Goal: Find specific page/section: Find specific page/section

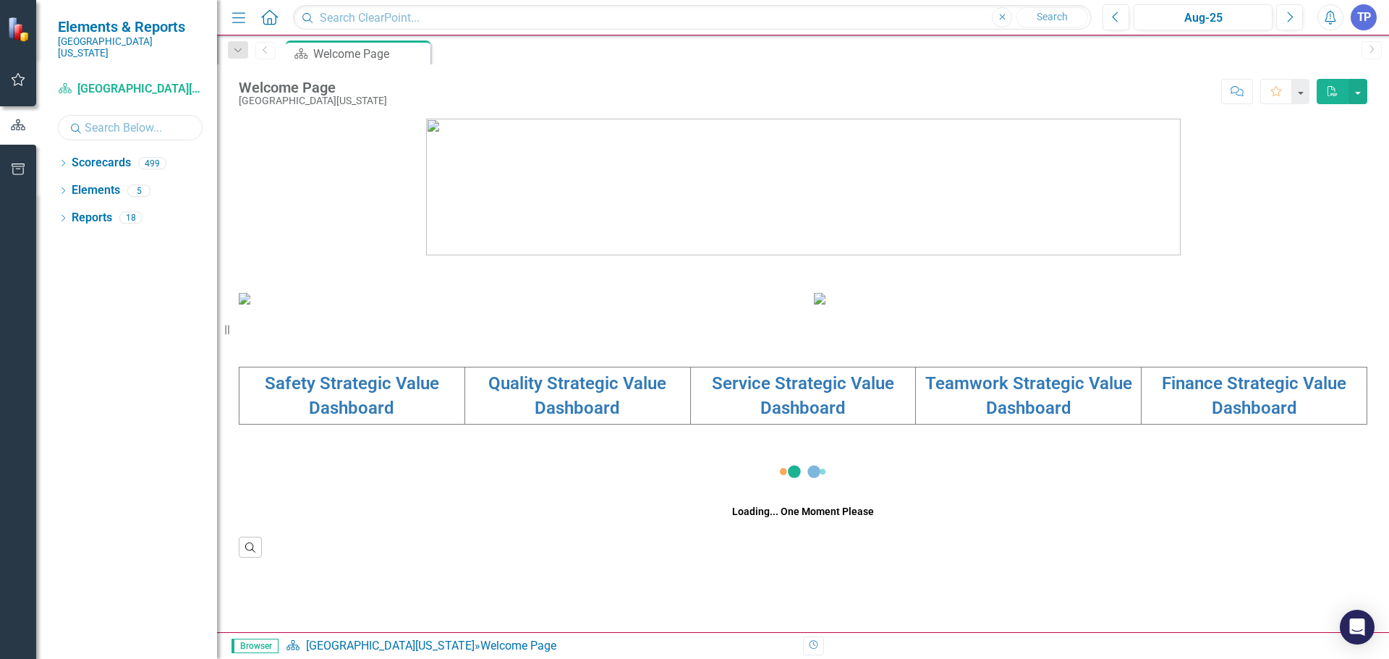
click at [116, 121] on input "text" at bounding box center [130, 127] width 145 height 25
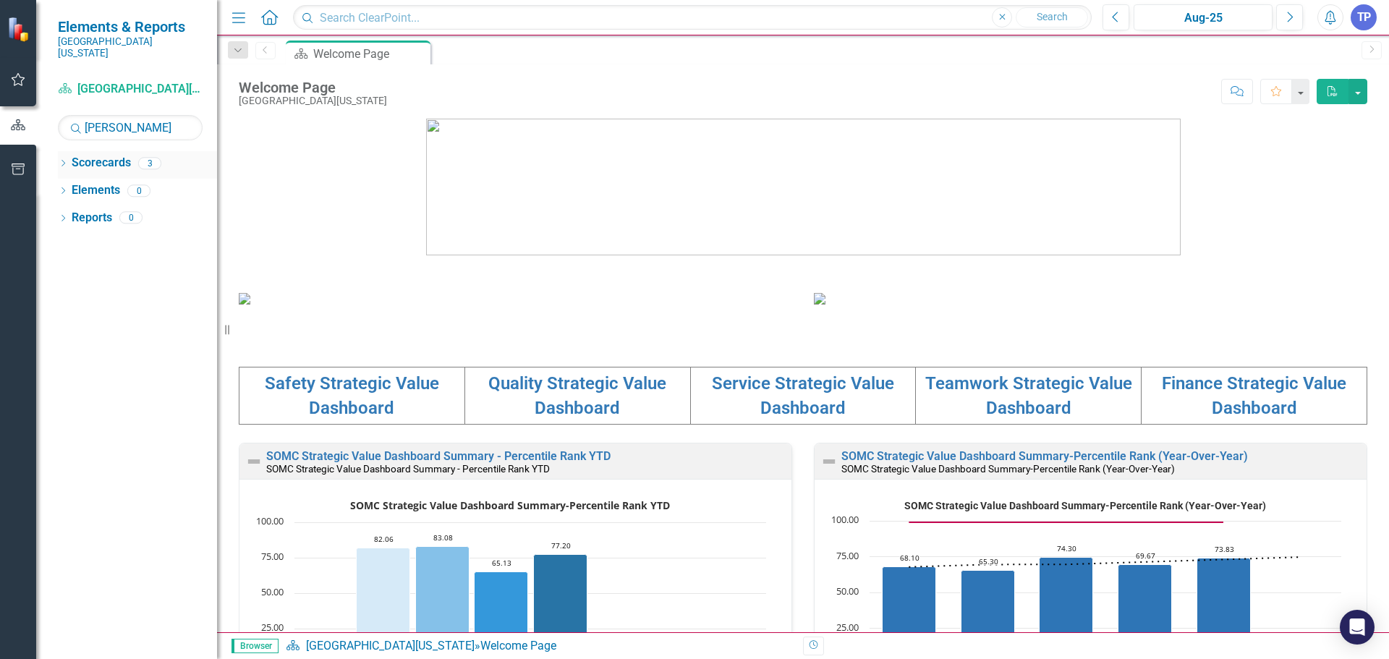
click at [60, 161] on icon "Dropdown" at bounding box center [63, 165] width 10 height 8
click at [161, 237] on link "[PERSON_NAME], [GEOGRAPHIC_DATA]" at bounding box center [163, 245] width 109 height 17
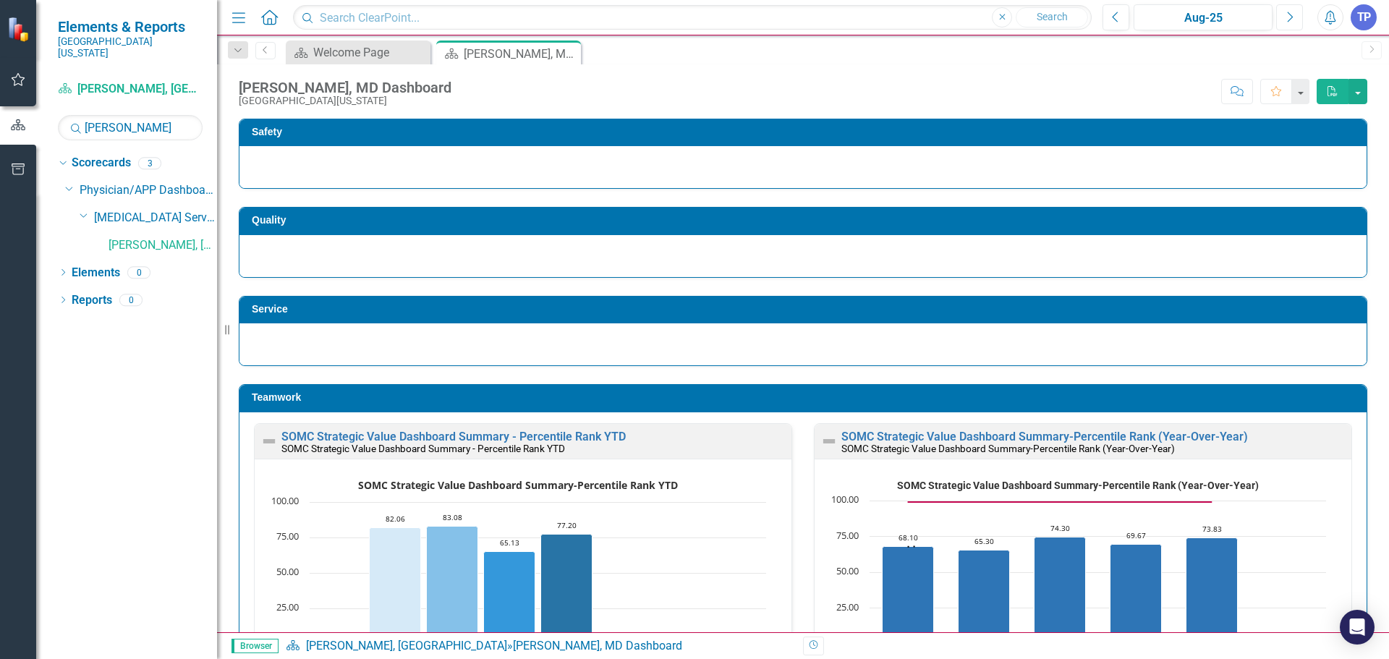
click at [1291, 17] on icon "Next" at bounding box center [1290, 17] width 8 height 13
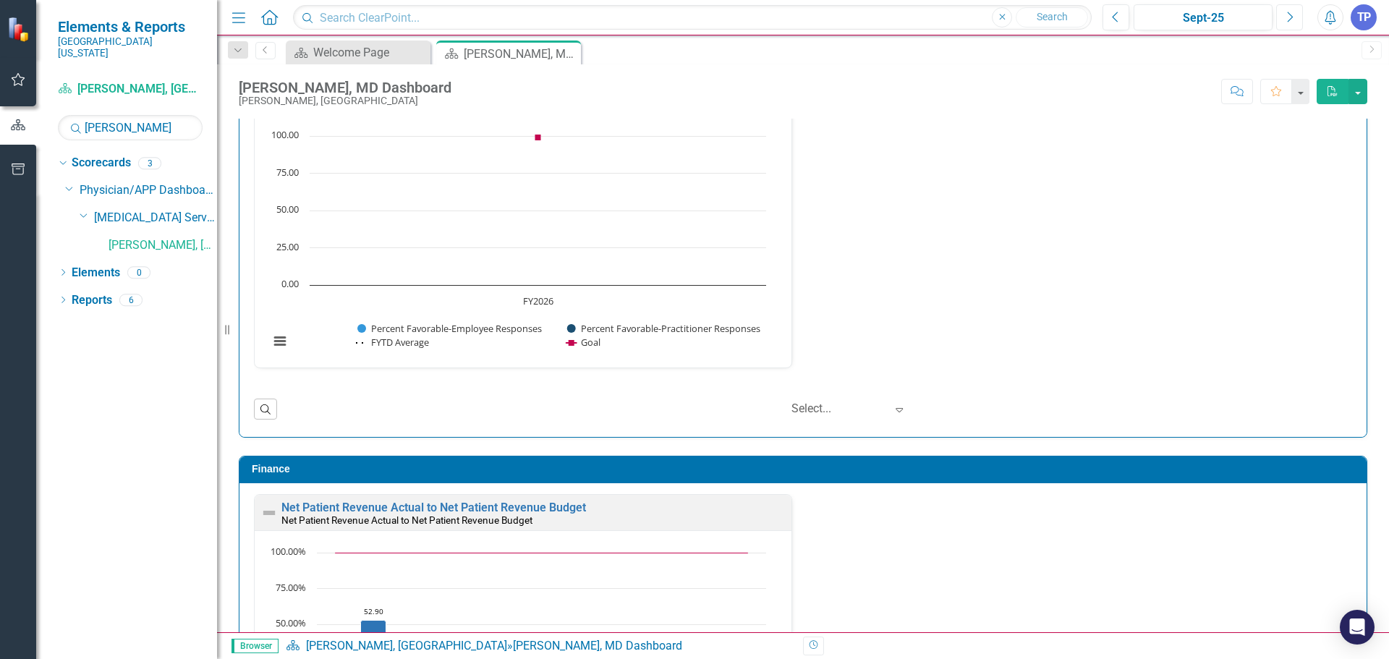
scroll to position [1981, 0]
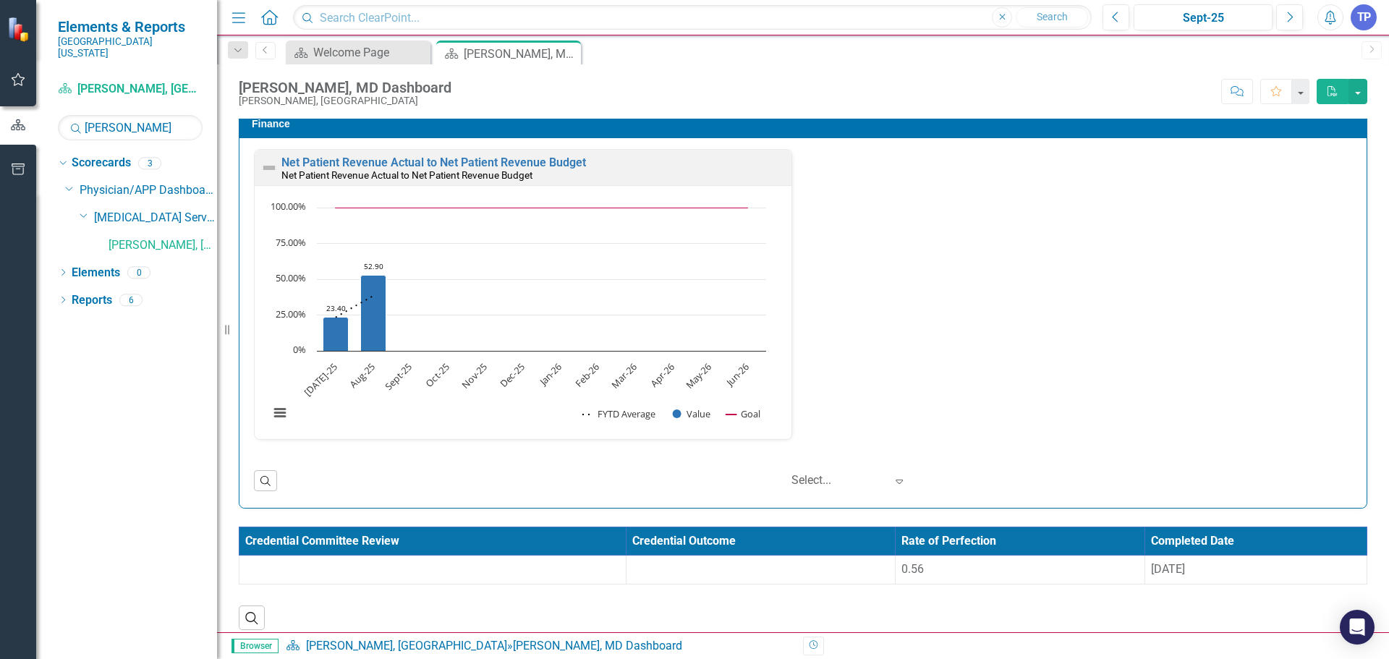
click at [1368, 87] on div "[PERSON_NAME], MD Dashboard [PERSON_NAME], MD Score: N/A Sept-25 Completed Comm…" at bounding box center [803, 85] width 1172 height 43
click at [1360, 92] on button "button" at bounding box center [1358, 91] width 19 height 25
click at [1339, 112] on link "PDF Export to PDF" at bounding box center [1310, 118] width 114 height 27
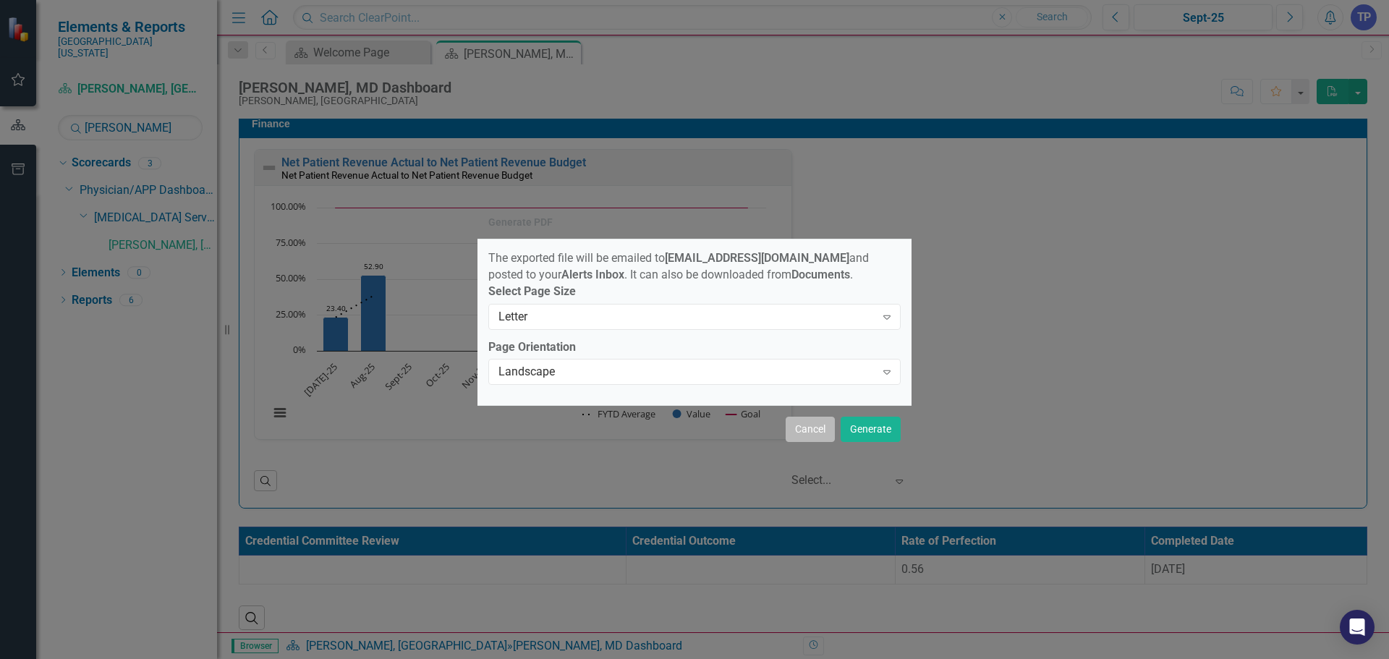
click at [823, 432] on button "Cancel" at bounding box center [810, 429] width 49 height 25
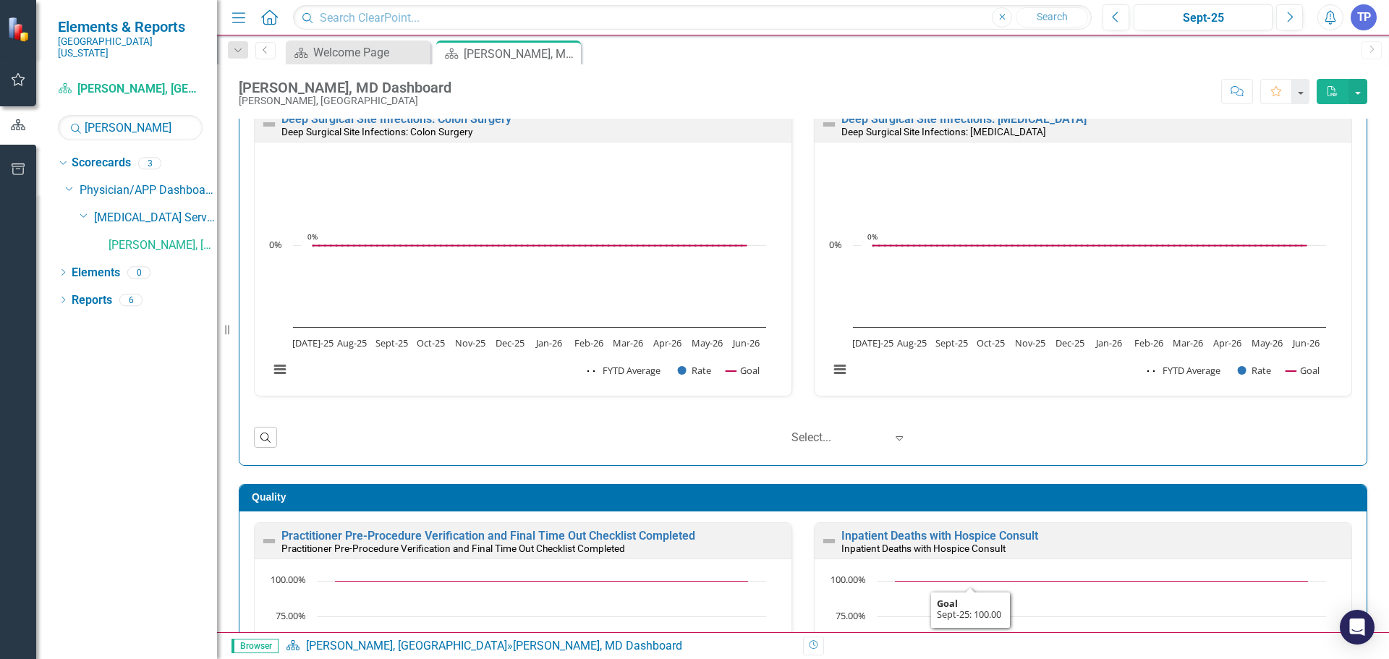
scroll to position [0, 0]
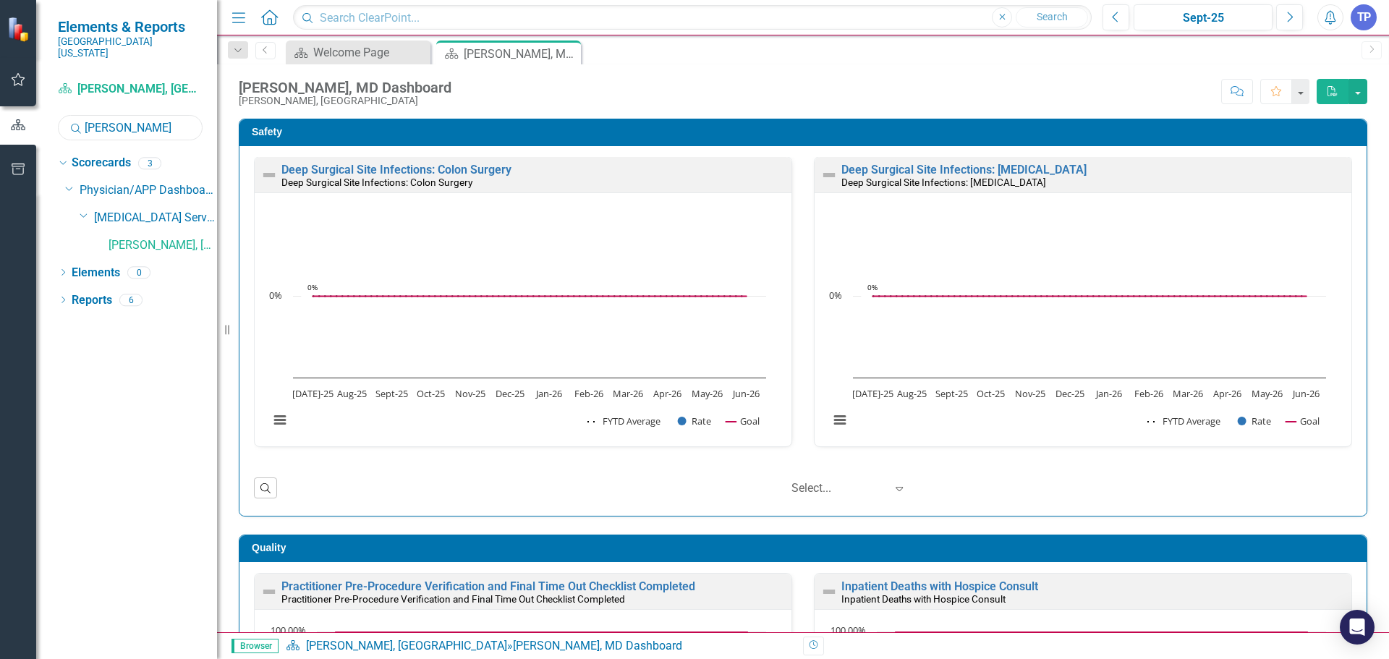
click at [148, 118] on input "[PERSON_NAME]" at bounding box center [130, 127] width 145 height 25
type input "m"
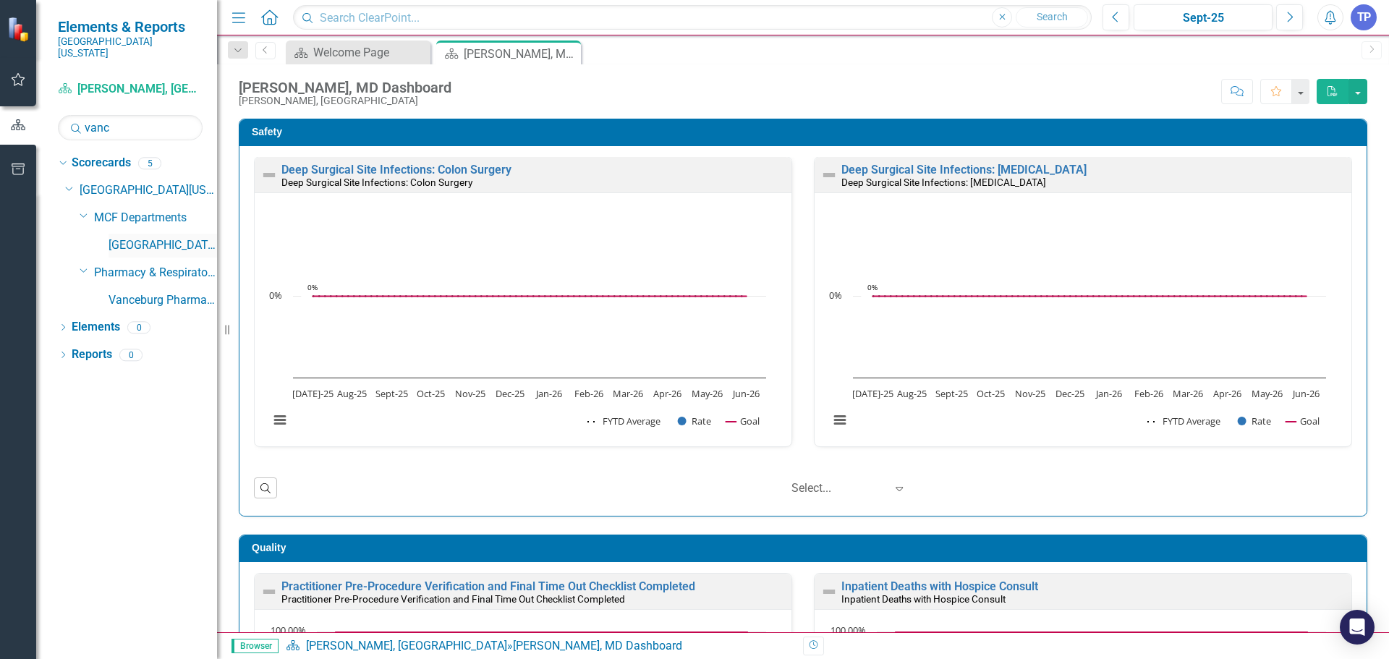
click at [172, 237] on link "[GEOGRAPHIC_DATA]" at bounding box center [163, 245] width 109 height 17
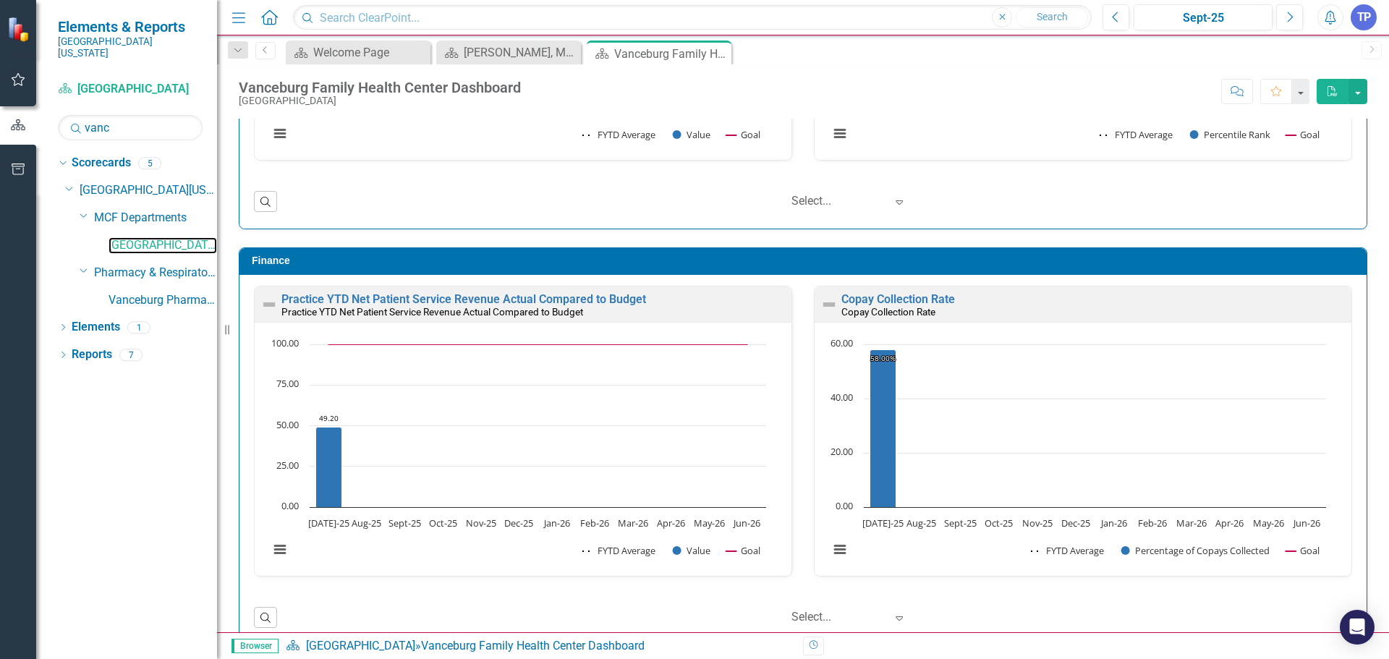
scroll to position [1872, 0]
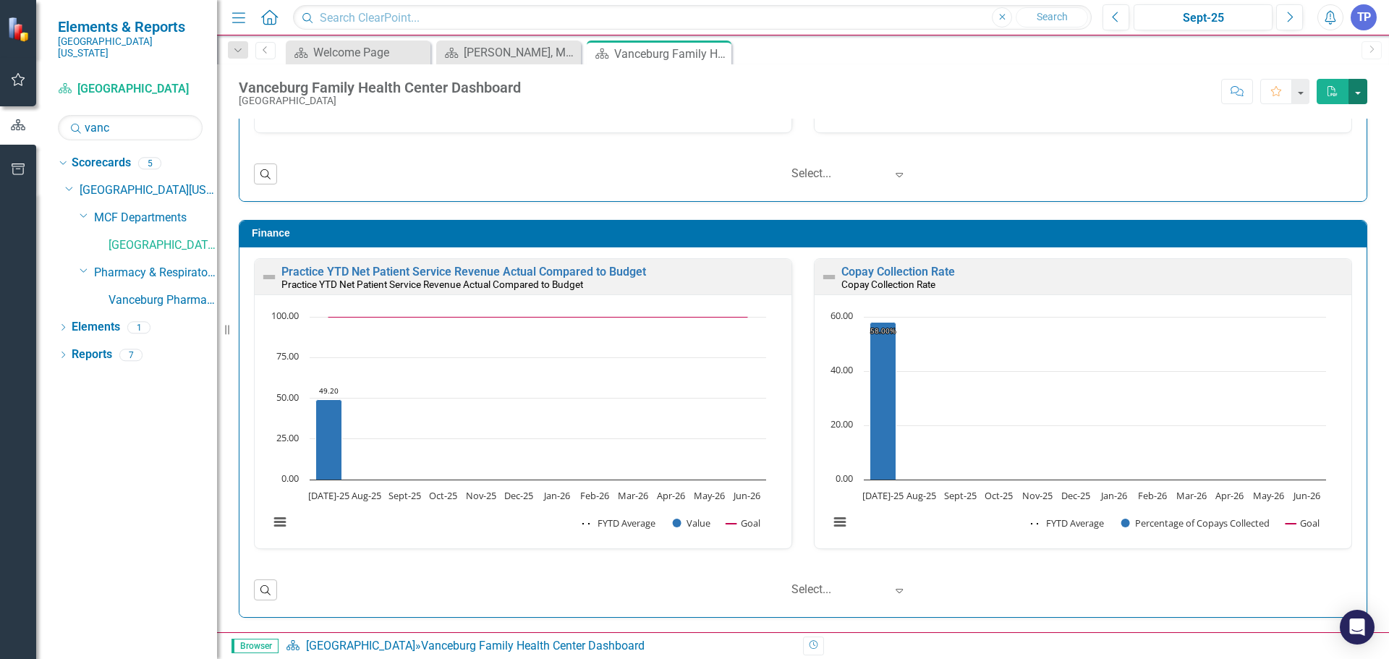
click at [1362, 91] on button "button" at bounding box center [1358, 91] width 19 height 25
click at [948, 204] on div "Finance Practice YTD Net Patient Service Revenue Actual Compared to Budget Prac…" at bounding box center [803, 410] width 1151 height 416
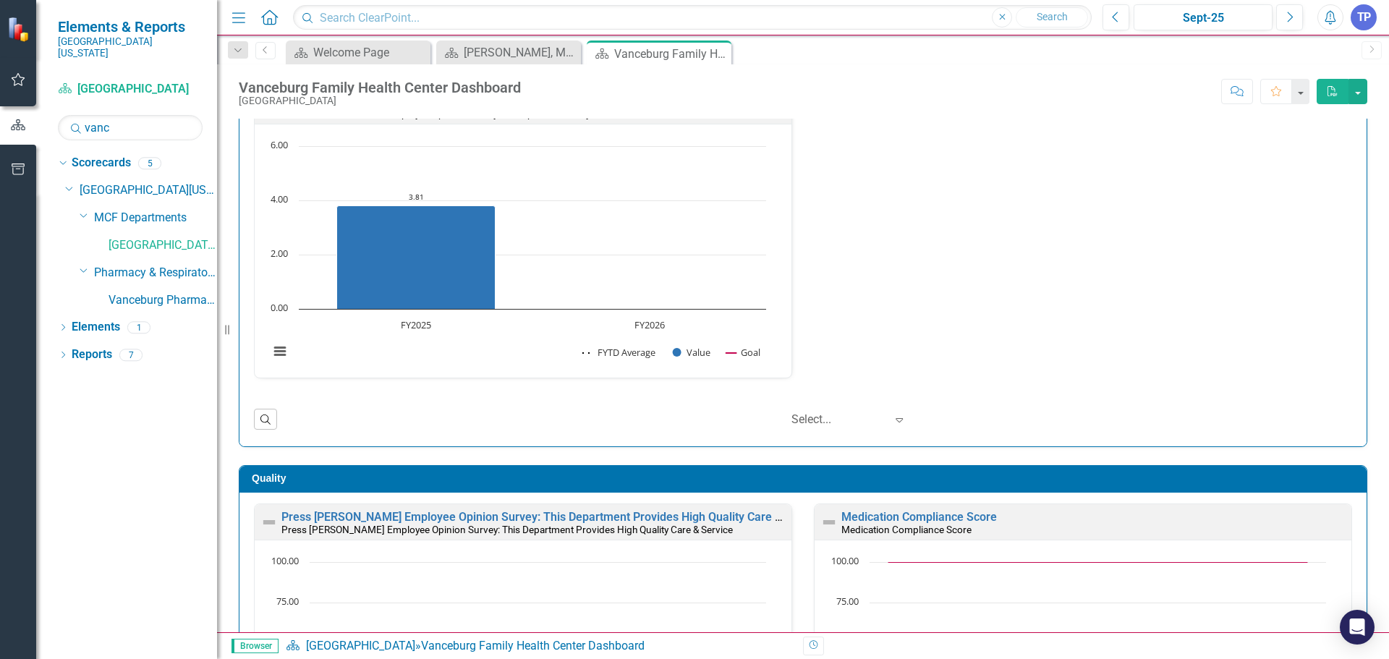
scroll to position [0, 0]
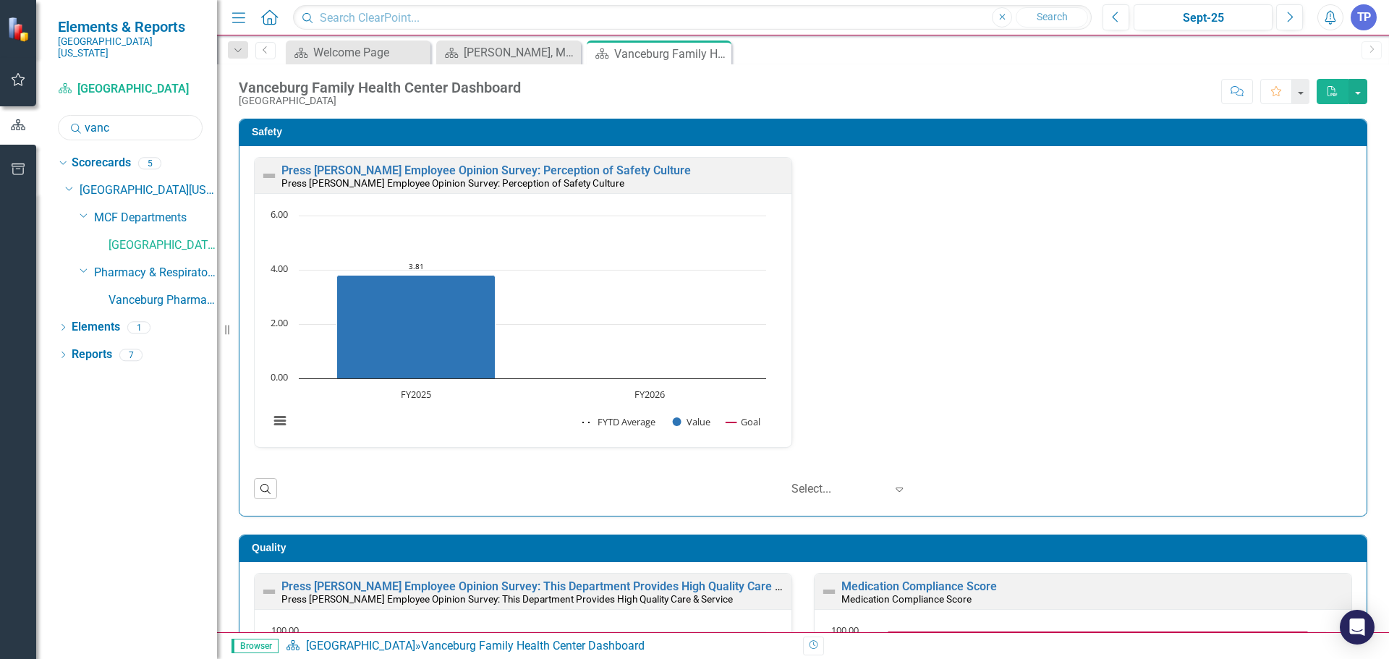
click at [143, 115] on input "vanc" at bounding box center [130, 127] width 145 height 25
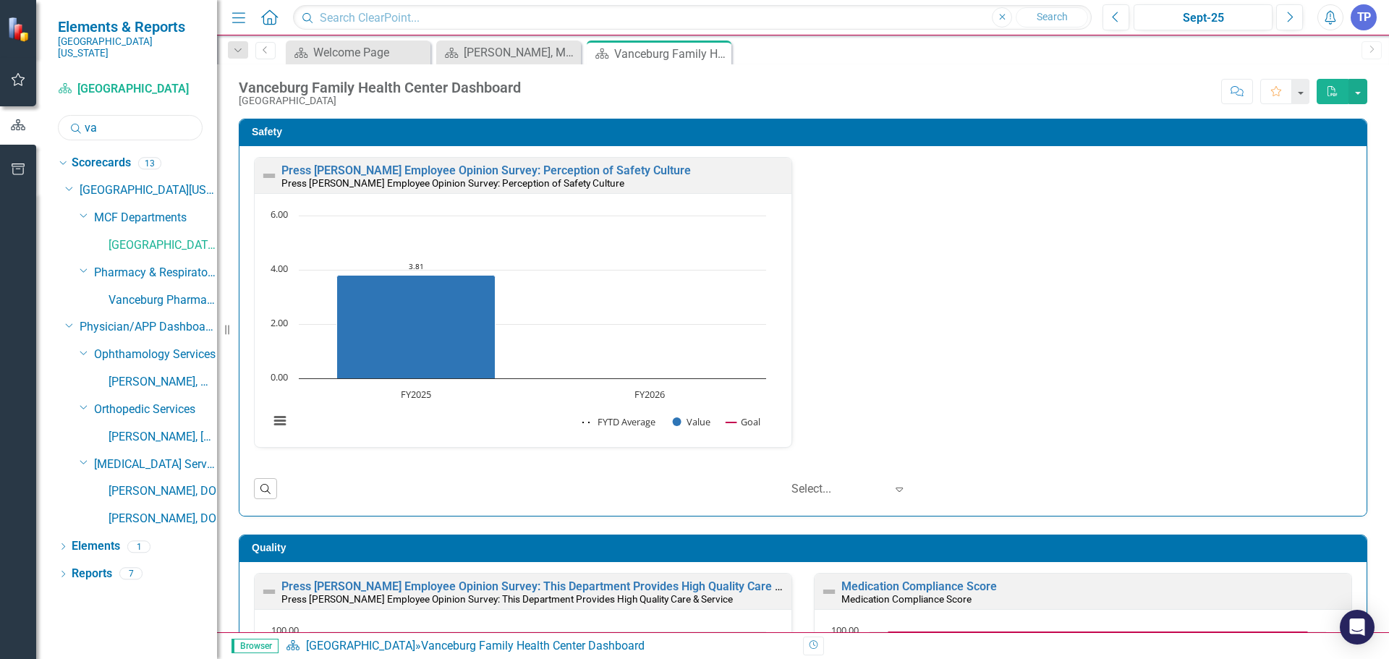
type input "v"
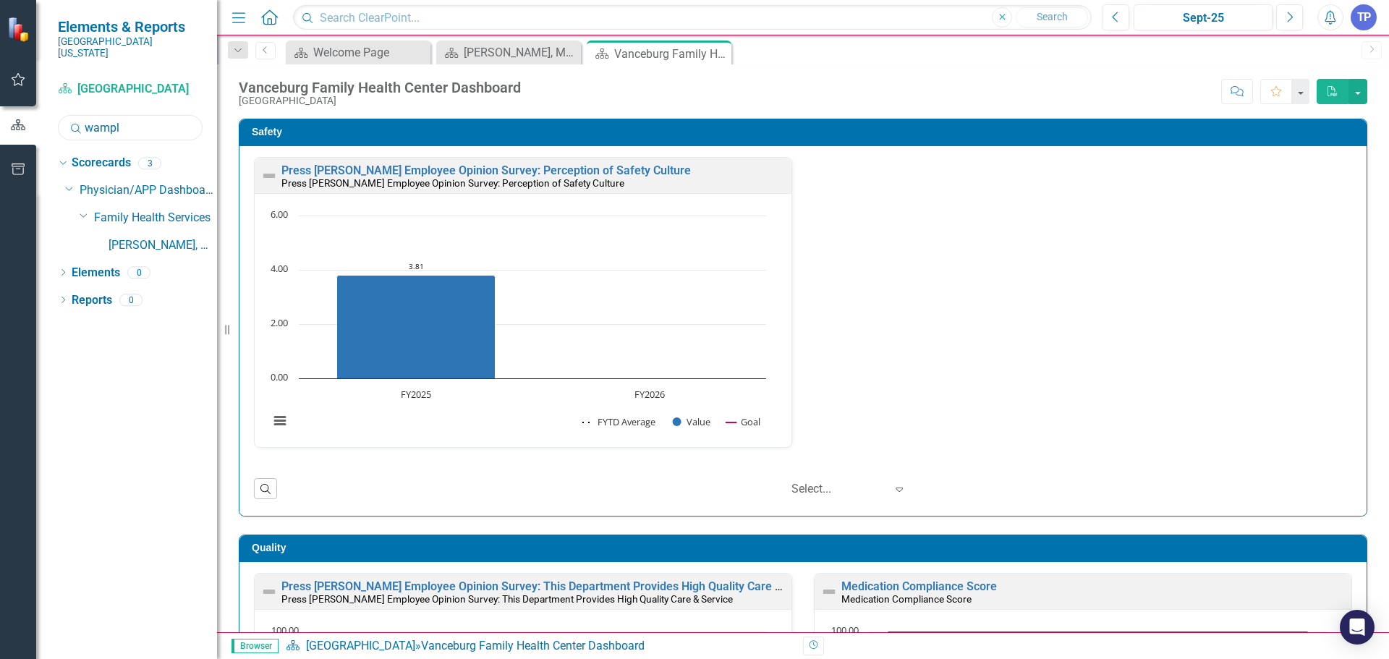
type input "[PERSON_NAME]"
click at [179, 237] on link "[PERSON_NAME], MD" at bounding box center [163, 245] width 109 height 17
